Goal: Information Seeking & Learning: Understand process/instructions

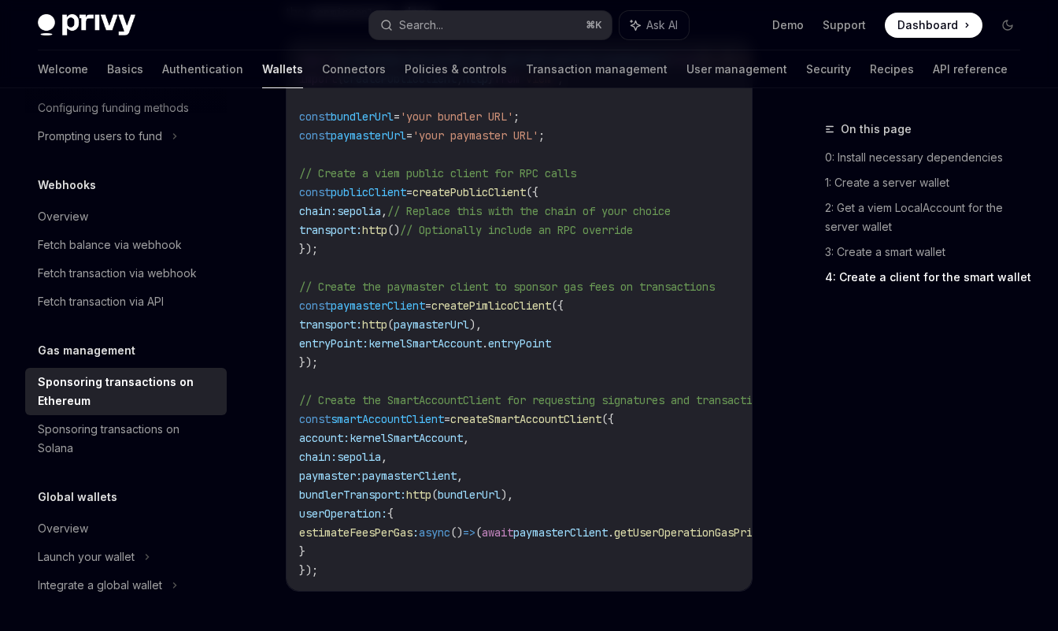
scroll to position [2015, 0]
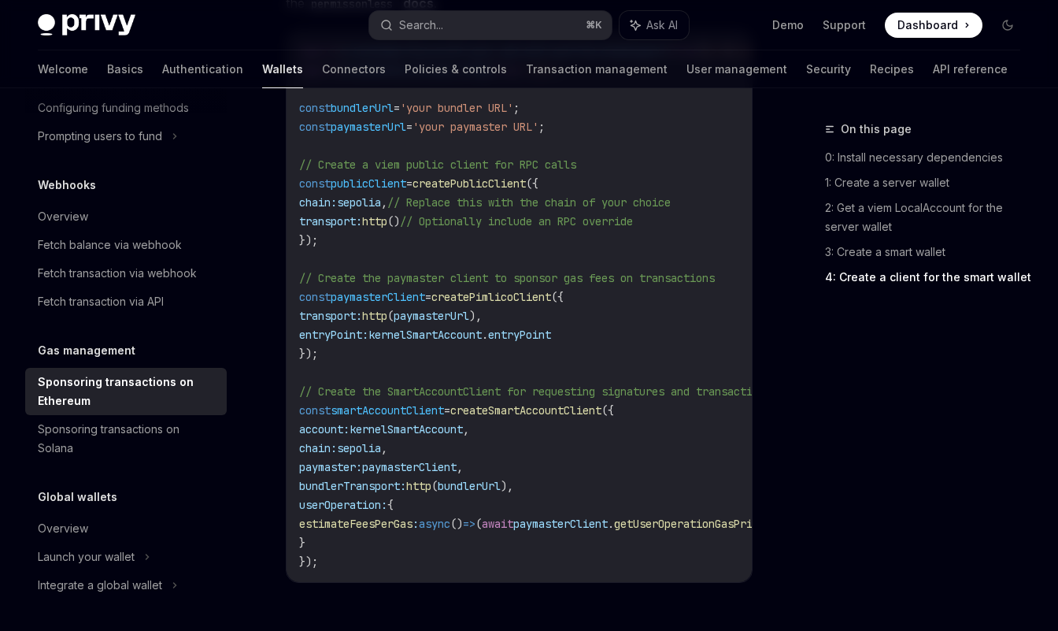
click at [542, 415] on span "createSmartAccountClient" at bounding box center [525, 410] width 151 height 14
click at [451, 433] on span "kernelSmartAccount" at bounding box center [406, 429] width 113 height 14
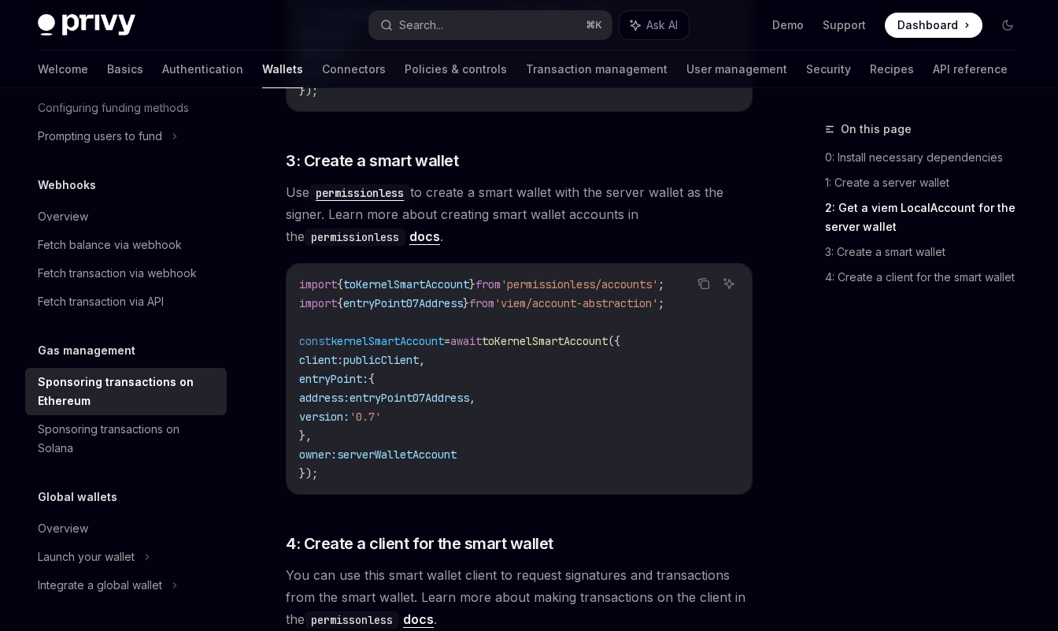
scroll to position [1377, 0]
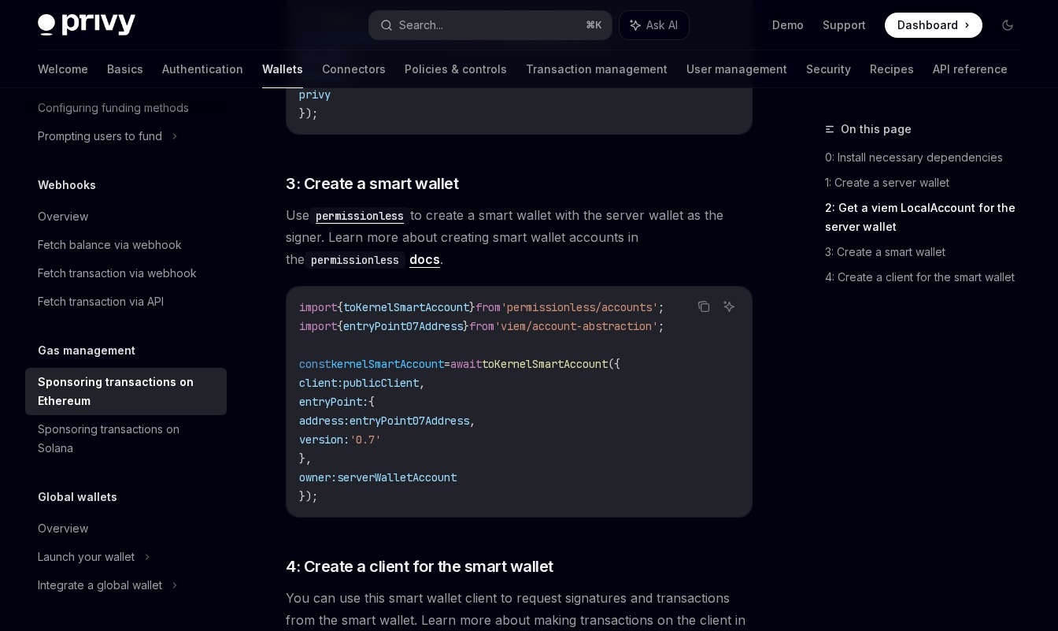
click at [421, 480] on span "serverWalletAccount" at bounding box center [397, 477] width 120 height 14
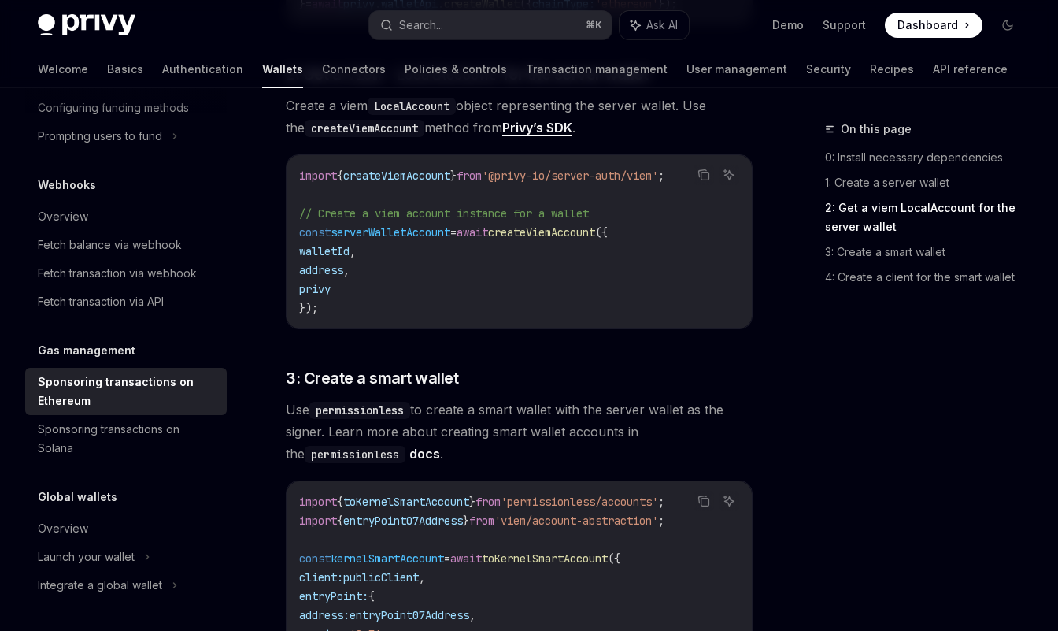
scroll to position [1109, 0]
